Goal: Transaction & Acquisition: Purchase product/service

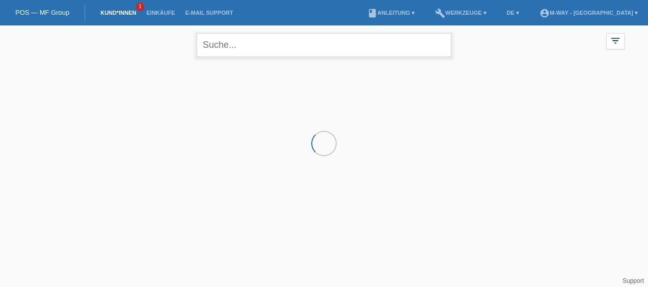
click at [292, 54] on input "text" at bounding box center [324, 45] width 255 height 24
type input "colombo"
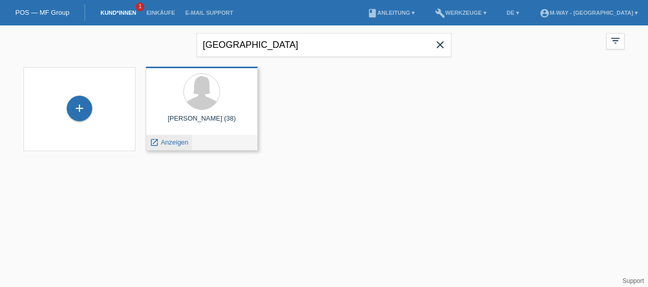
click at [180, 144] on span "Anzeigen" at bounding box center [174, 142] width 27 height 8
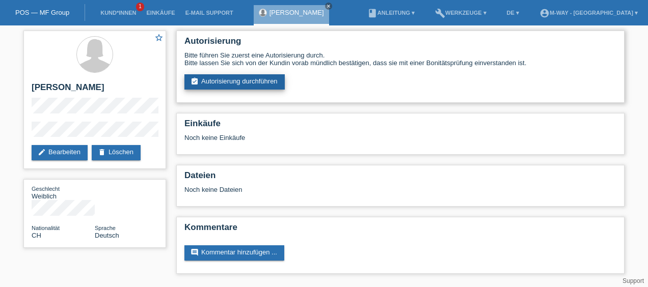
click at [237, 86] on link "assignment_turned_in Autorisierung durchführen" at bounding box center [234, 81] width 100 height 15
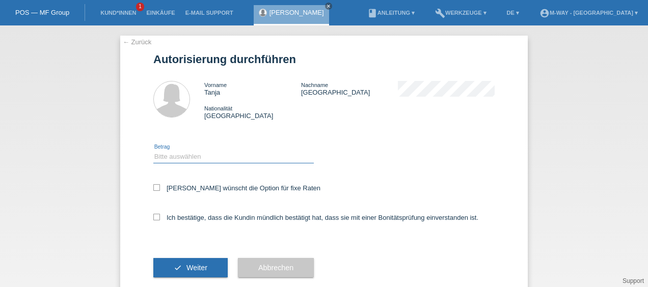
drag, startPoint x: 197, startPoint y: 153, endPoint x: 205, endPoint y: 154, distance: 8.2
click at [197, 153] on select "Bitte auswählen CHF 1.00 - CHF 499.00 CHF 500.00 - CHF 1'999.00 CHF 2'000.00 - …" at bounding box center [233, 157] width 160 height 12
select select "3"
click at [153, 151] on select "Bitte auswählen CHF 1.00 - CHF 499.00 CHF 500.00 - CHF 1'999.00 CHF 2'000.00 - …" at bounding box center [233, 157] width 160 height 12
click at [155, 189] on icon at bounding box center [156, 187] width 7 height 7
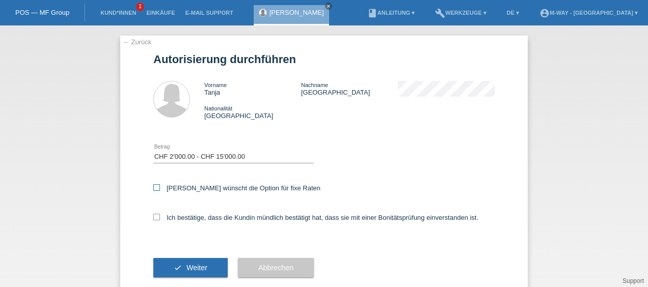
click at [155, 189] on input "Kundin wünscht die Option für fixe Raten" at bounding box center [156, 187] width 7 height 7
checkbox input "true"
click at [153, 217] on icon at bounding box center [156, 217] width 7 height 7
click at [153, 217] on input "Ich bestätige, dass die Kundin mündlich bestätigt hat, dass sie mit einer Bonit…" at bounding box center [156, 217] width 7 height 7
checkbox input "true"
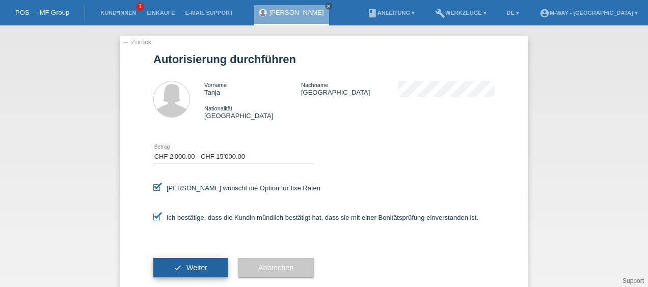
click at [197, 270] on span "Weiter" at bounding box center [196, 268] width 21 height 8
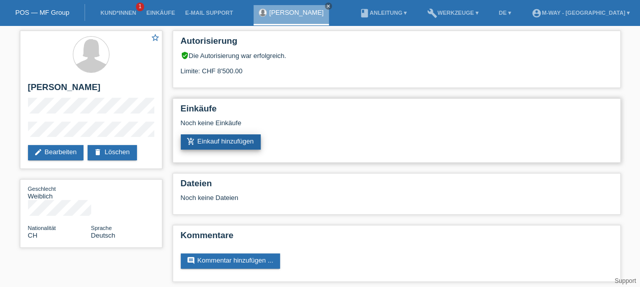
click at [238, 139] on link "add_shopping_cart Einkauf hinzufügen" at bounding box center [221, 141] width 80 height 15
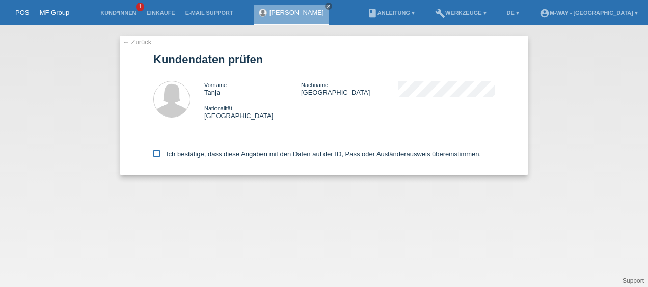
click at [156, 153] on icon at bounding box center [156, 153] width 7 height 7
click at [156, 153] on input "Ich bestätige, dass diese Angaben mit den Daten auf der ID, Pass oder Ausländer…" at bounding box center [156, 153] width 7 height 7
checkbox input "true"
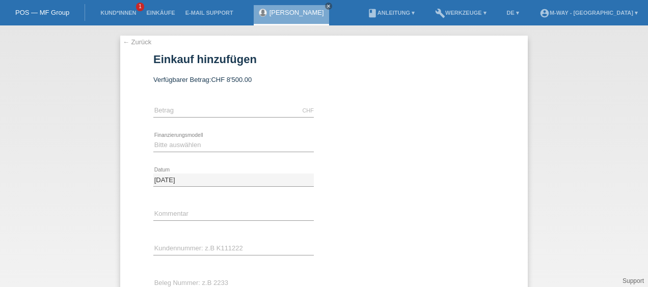
click at [213, 104] on div "CHF error Betrag" at bounding box center [233, 111] width 160 height 35
click at [211, 109] on input "text" at bounding box center [233, 110] width 160 height 13
type input "4858.20"
click at [192, 139] on select "Bitte auswählen Fixe Raten Kauf auf Rechnung mit Teilzahlungsoption" at bounding box center [233, 145] width 160 height 12
select select "77"
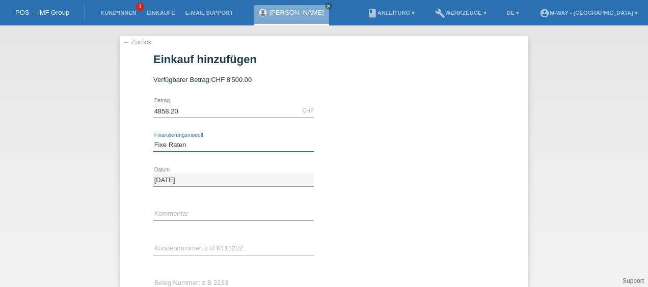
click at [153, 139] on select "Bitte auswählen Fixe Raten Kauf auf Rechnung mit Teilzahlungsoption" at bounding box center [233, 145] width 160 height 12
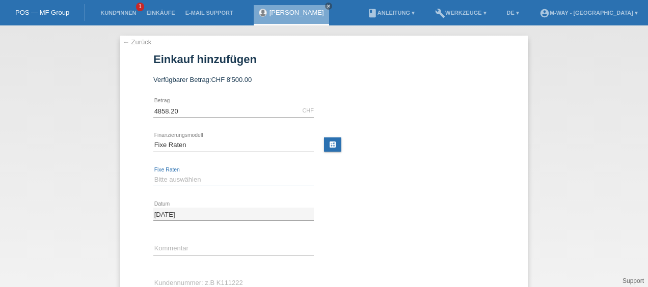
click at [191, 178] on select "Bitte auswählen 4 Raten 5 Raten 6 Raten 7 Raten 8 Raten 9 Raten 10 Raten 11 Rat…" at bounding box center [233, 180] width 160 height 12
select select "202"
click at [153, 174] on select "Bitte auswählen 4 Raten 5 Raten 6 Raten 7 Raten 8 Raten 9 Raten 10 Raten 11 Rat…" at bounding box center [233, 180] width 160 height 12
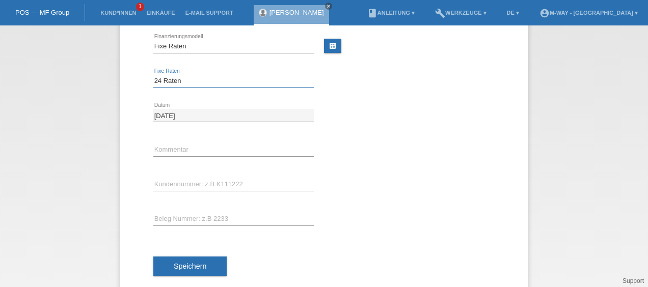
scroll to position [102, 0]
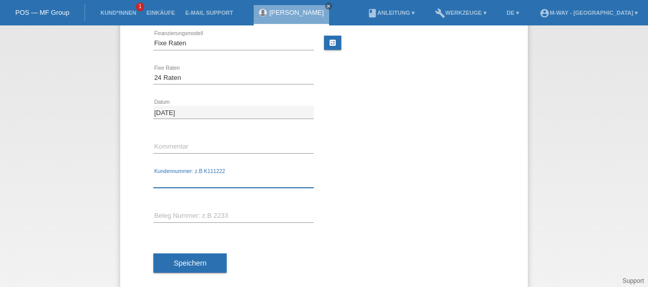
click at [186, 183] on input "text" at bounding box center [233, 181] width 160 height 13
type input "K383633"
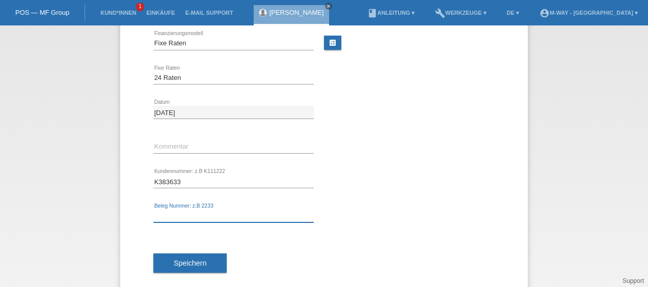
click at [194, 212] on input "text" at bounding box center [233, 216] width 160 height 13
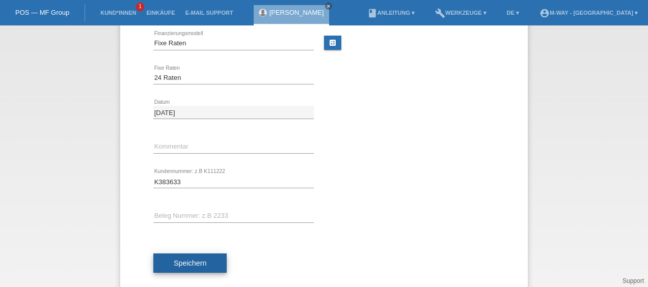
click at [166, 260] on button "Speichern" at bounding box center [189, 263] width 73 height 19
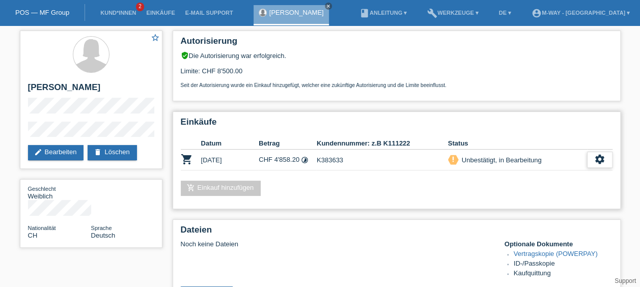
click at [592, 158] on div "settings" at bounding box center [599, 160] width 25 height 16
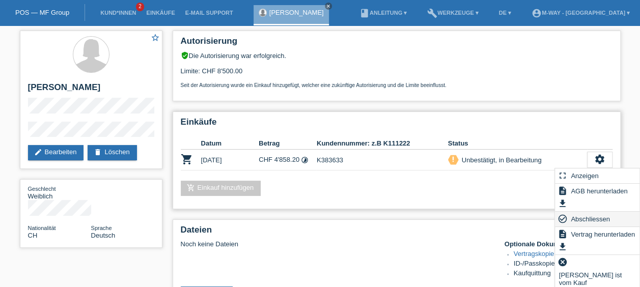
click at [580, 217] on span "Abschliessen" at bounding box center [590, 219] width 42 height 12
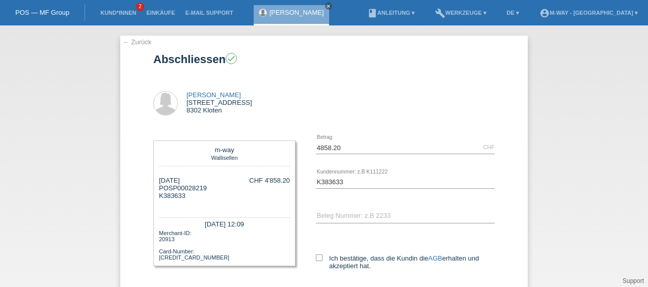
scroll to position [63, 0]
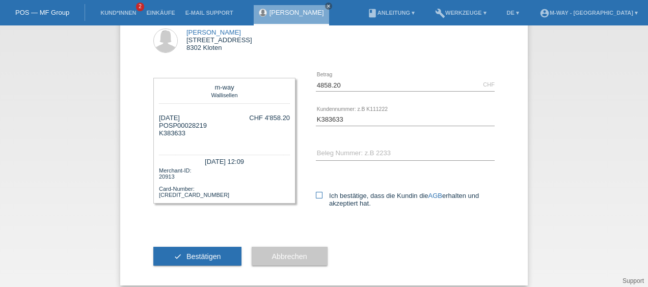
click at [316, 193] on icon at bounding box center [319, 195] width 7 height 7
click at [316, 193] on input "Ich bestätige, dass die Kundin die AGB erhalten und akzeptiert hat." at bounding box center [319, 195] width 7 height 7
checkbox input "true"
click at [200, 257] on span "Bestätigen" at bounding box center [203, 257] width 35 height 8
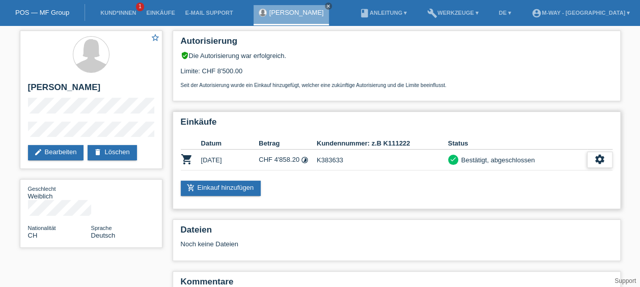
click at [601, 158] on icon "settings" at bounding box center [599, 159] width 11 height 11
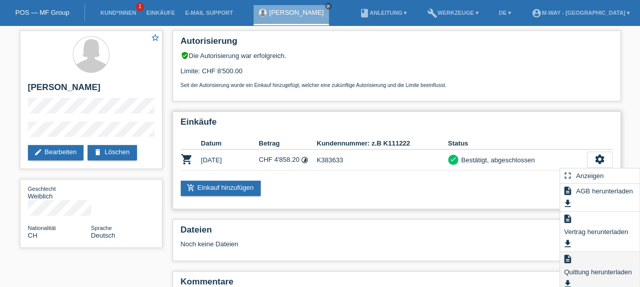
click at [578, 275] on span "Quittung herunterladen" at bounding box center [598, 272] width 71 height 12
